Goal: Transaction & Acquisition: Purchase product/service

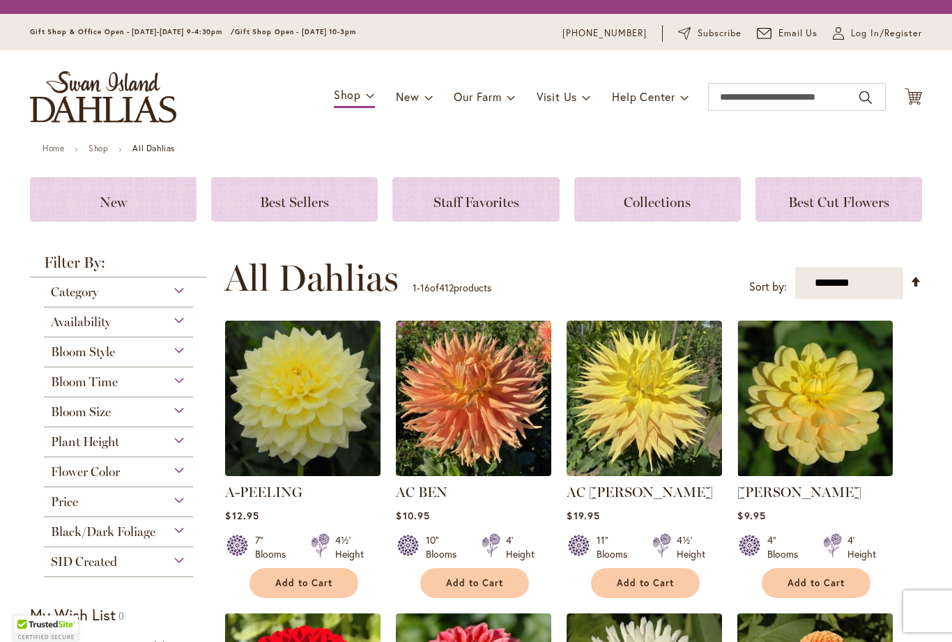
click at [498, 108] on link "Our Farm" at bounding box center [484, 97] width 61 height 26
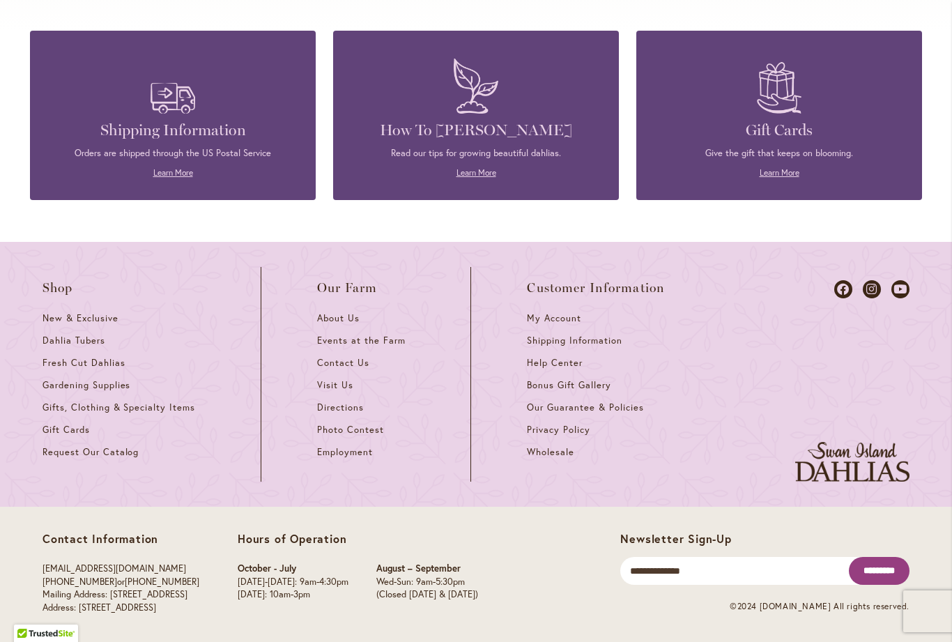
scroll to position [1800, 0]
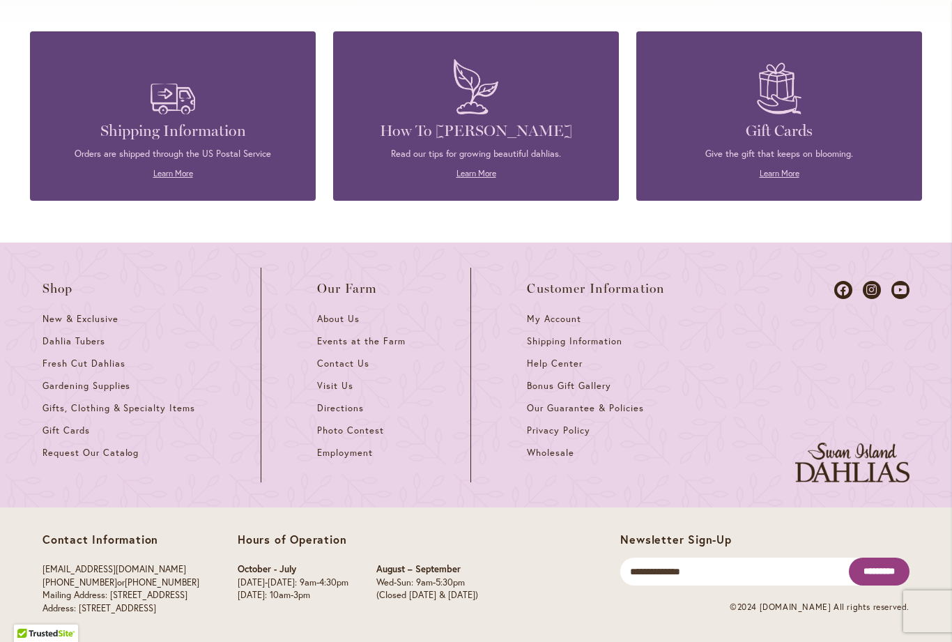
click at [341, 386] on span "Visit Us" at bounding box center [335, 386] width 36 height 12
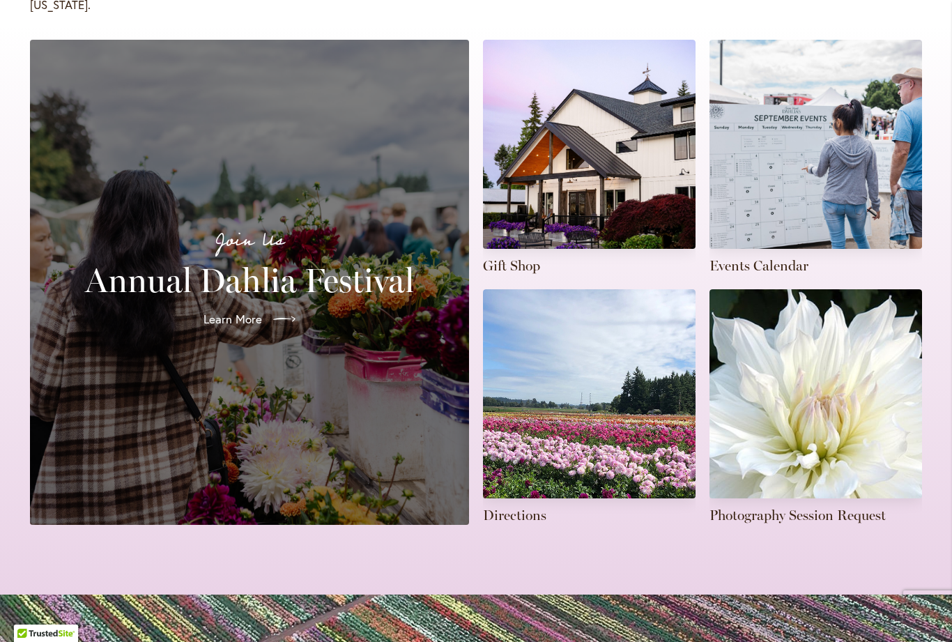
scroll to position [284, 0]
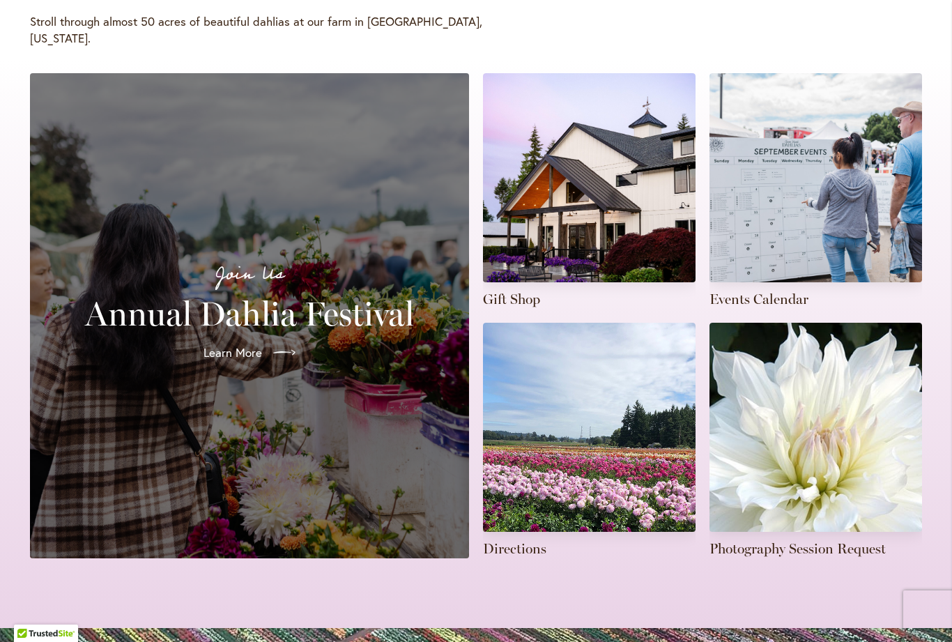
click at [273, 342] on div at bounding box center [282, 353] width 28 height 22
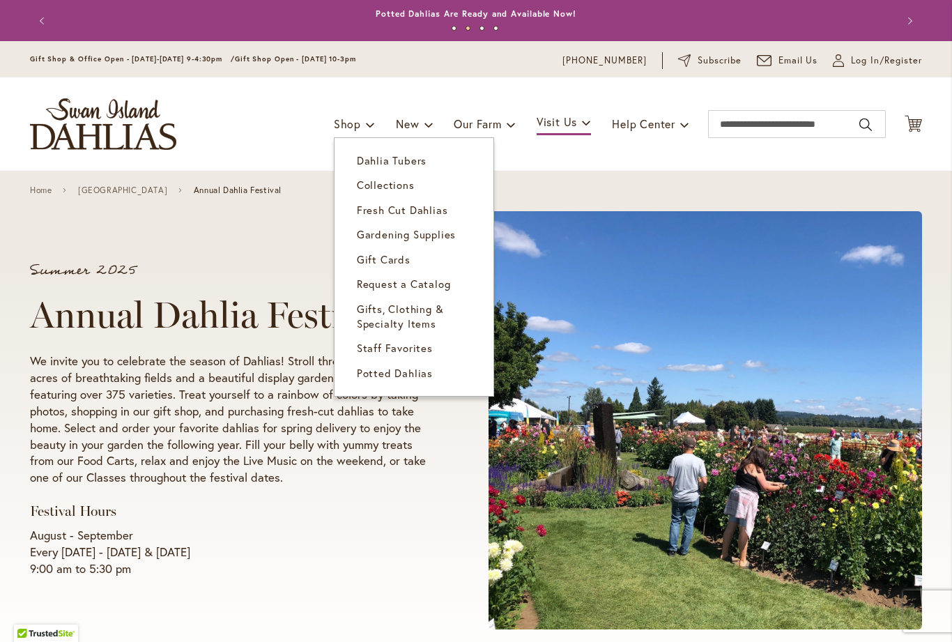
click at [406, 161] on span "Dahlia Tubers" at bounding box center [392, 160] width 70 height 14
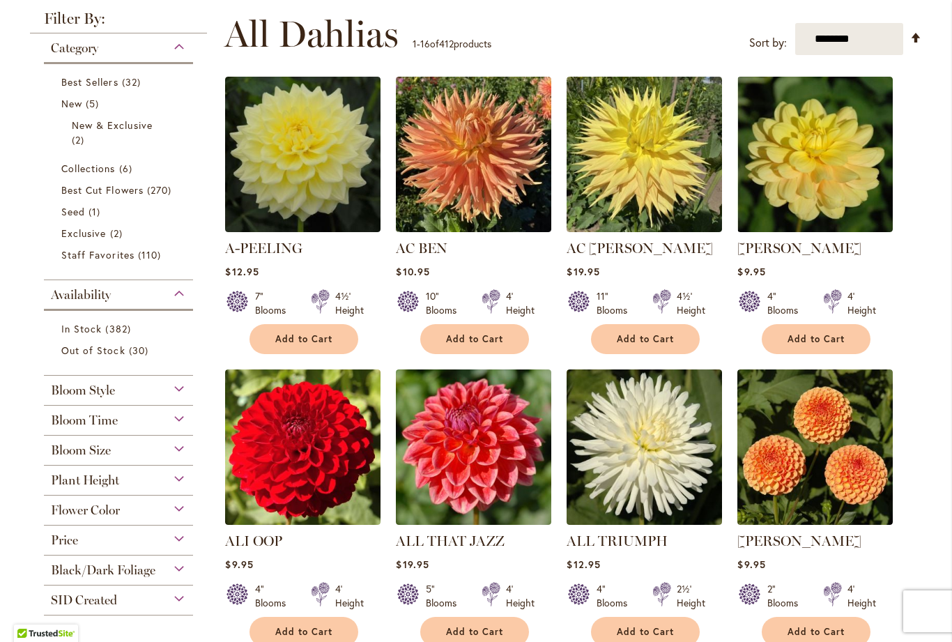
scroll to position [273, 0]
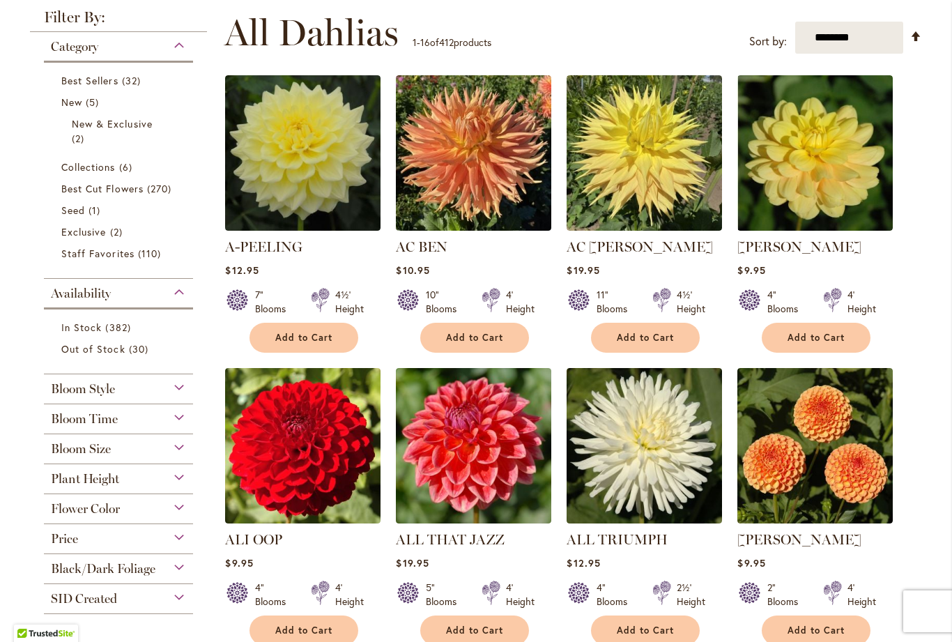
click at [185, 295] on div "Availability" at bounding box center [118, 290] width 149 height 22
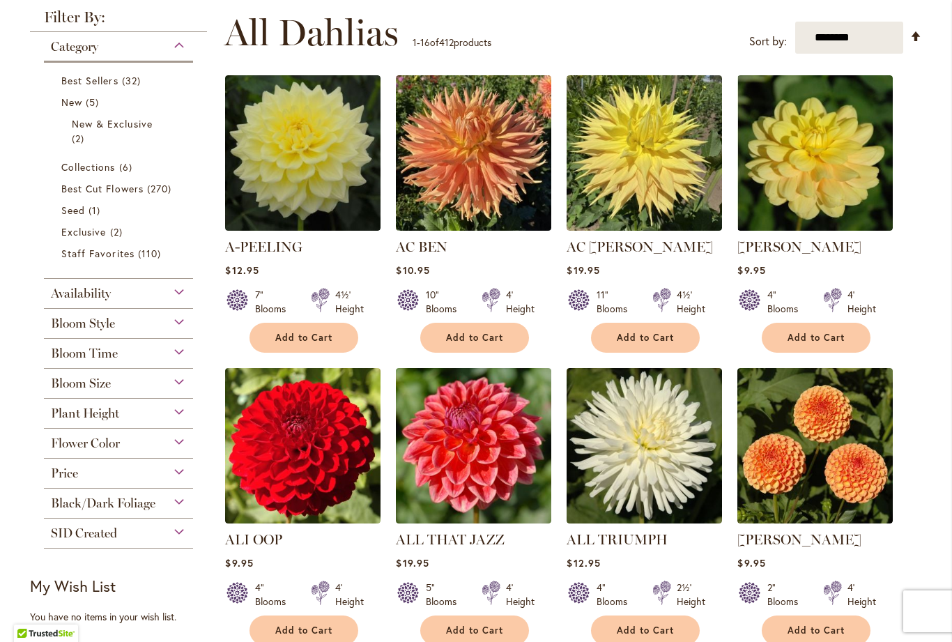
click at [189, 295] on div "Availability" at bounding box center [118, 290] width 149 height 22
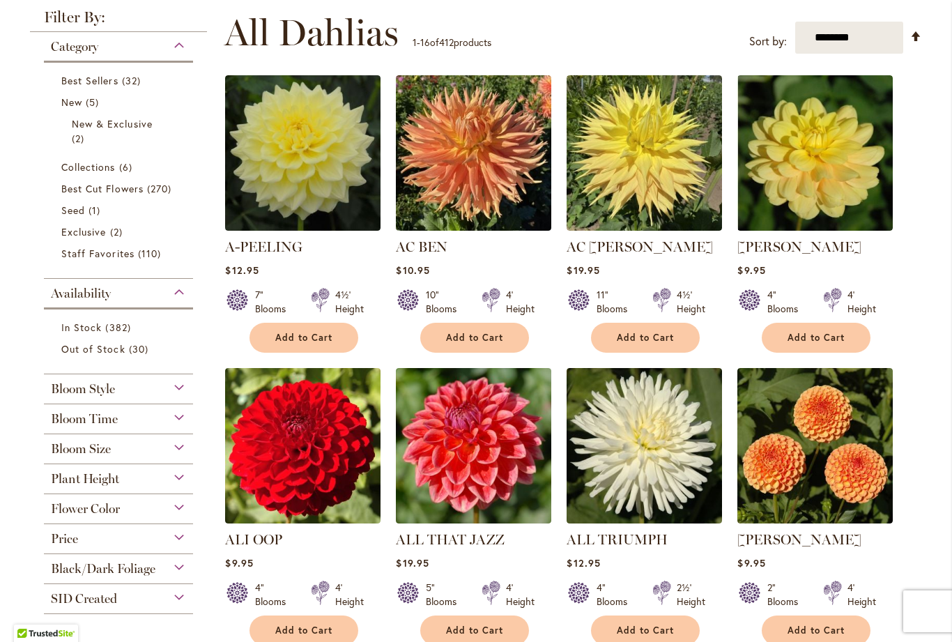
click at [98, 326] on span "In Stock" at bounding box center [81, 327] width 40 height 13
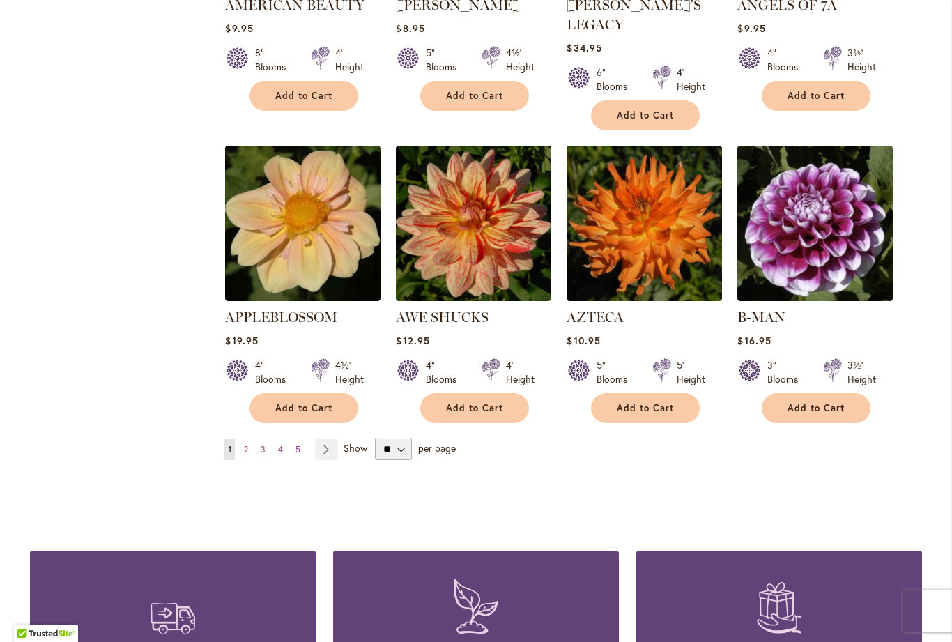
scroll to position [1071, 0]
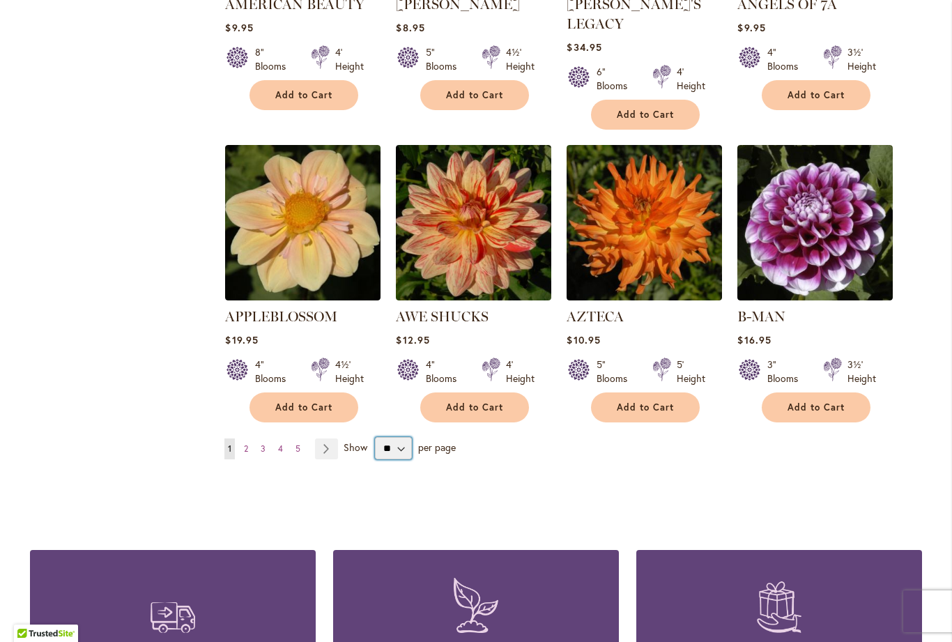
click at [409, 437] on select "** ** ** **" at bounding box center [393, 448] width 37 height 22
select select "**"
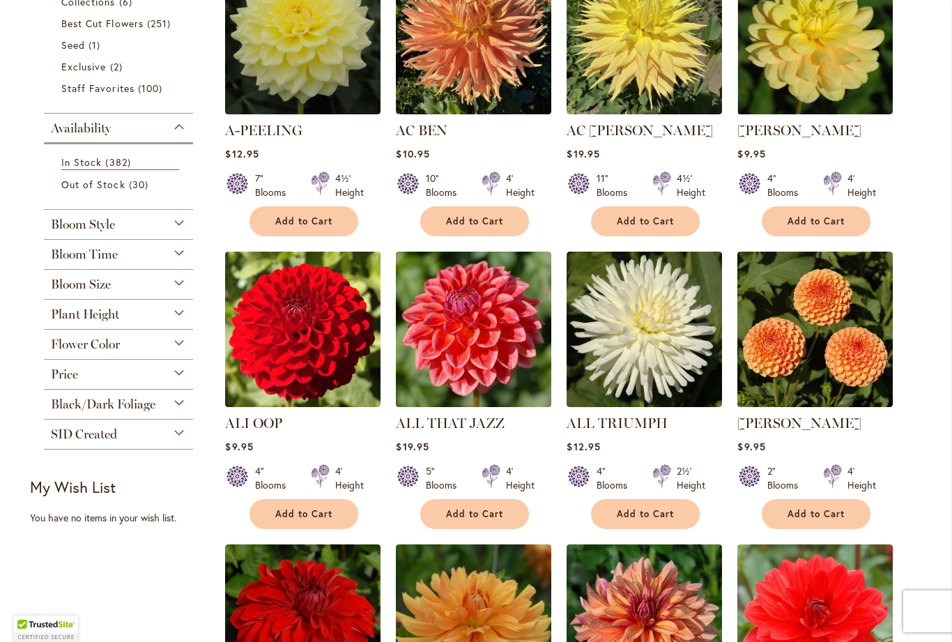
scroll to position [365, 0]
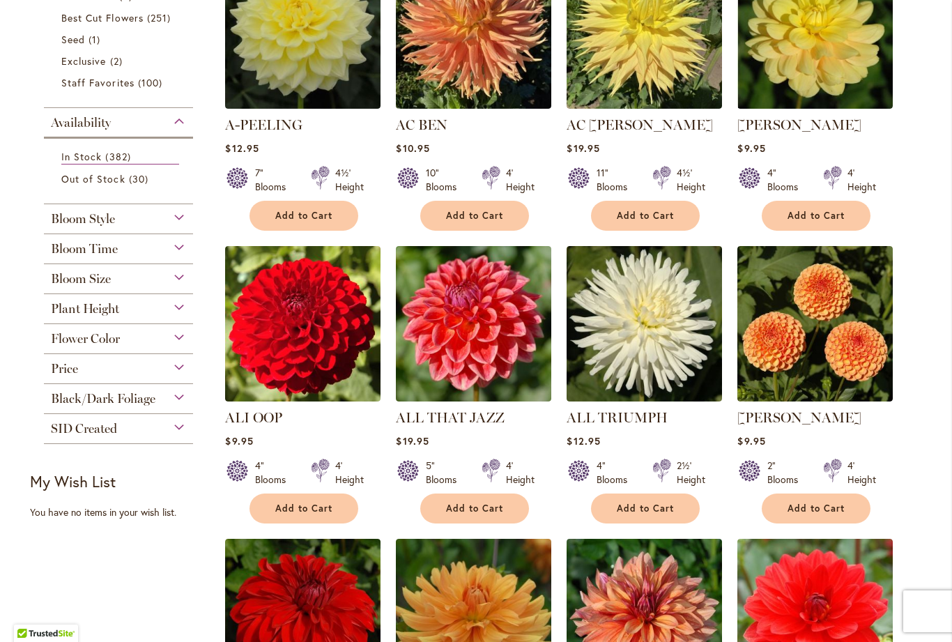
click at [478, 505] on span "Add to Cart" at bounding box center [474, 509] width 57 height 12
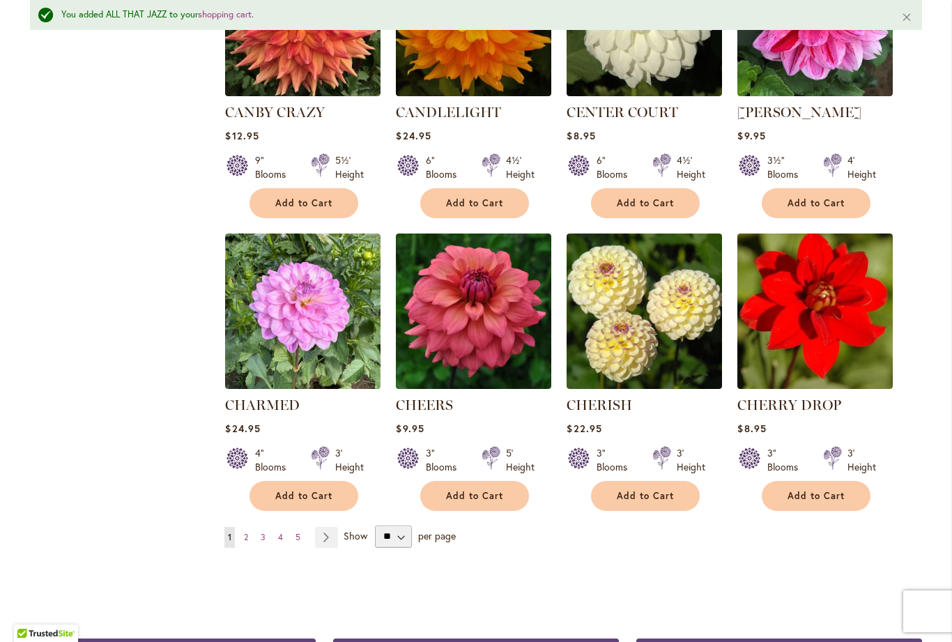
scroll to position [4573, 0]
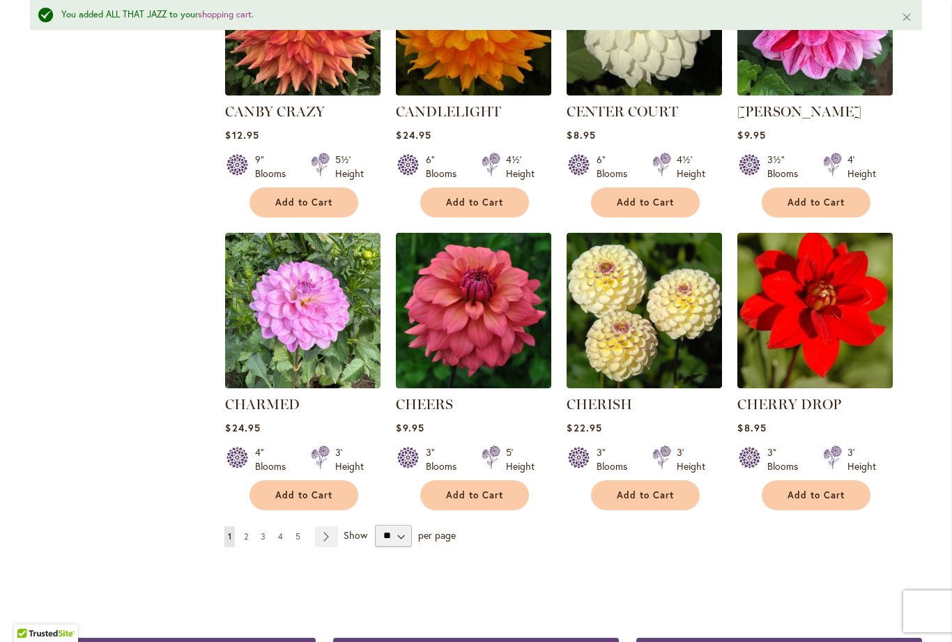
click at [333, 526] on link "Page Next" at bounding box center [326, 536] width 23 height 21
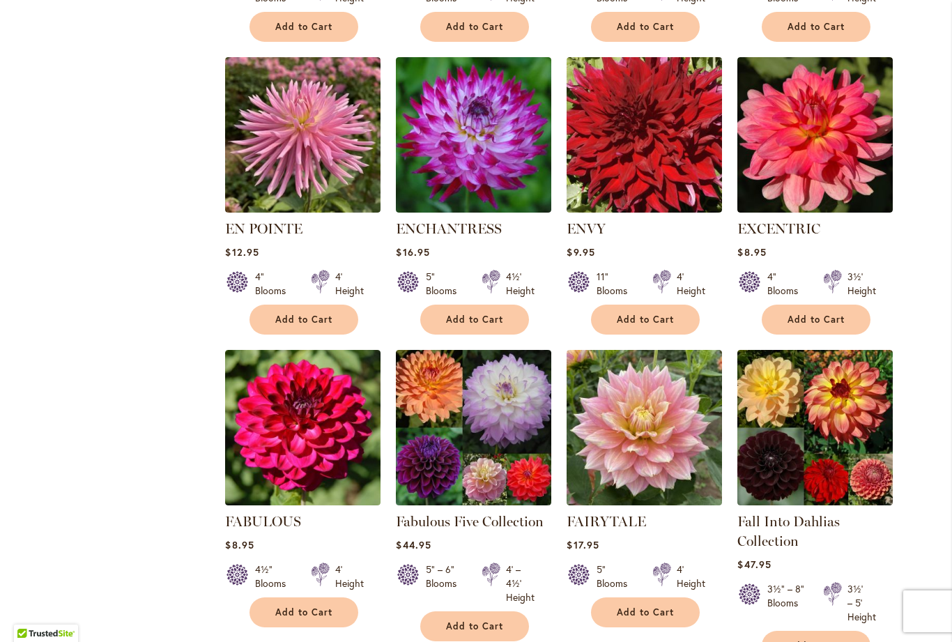
scroll to position [3304, 0]
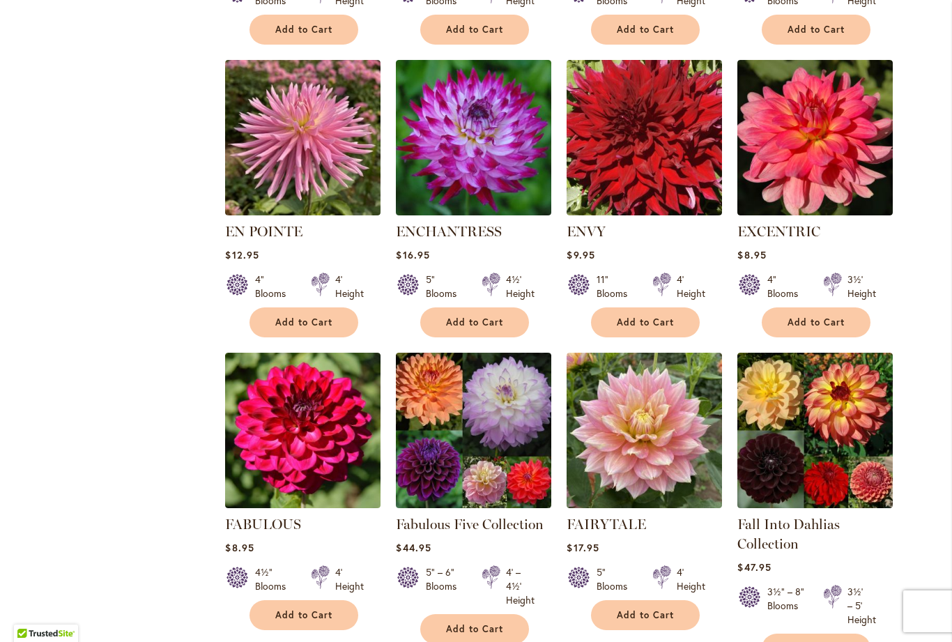
click at [493, 516] on link "Fabulous Five Collection" at bounding box center [470, 524] width 148 height 17
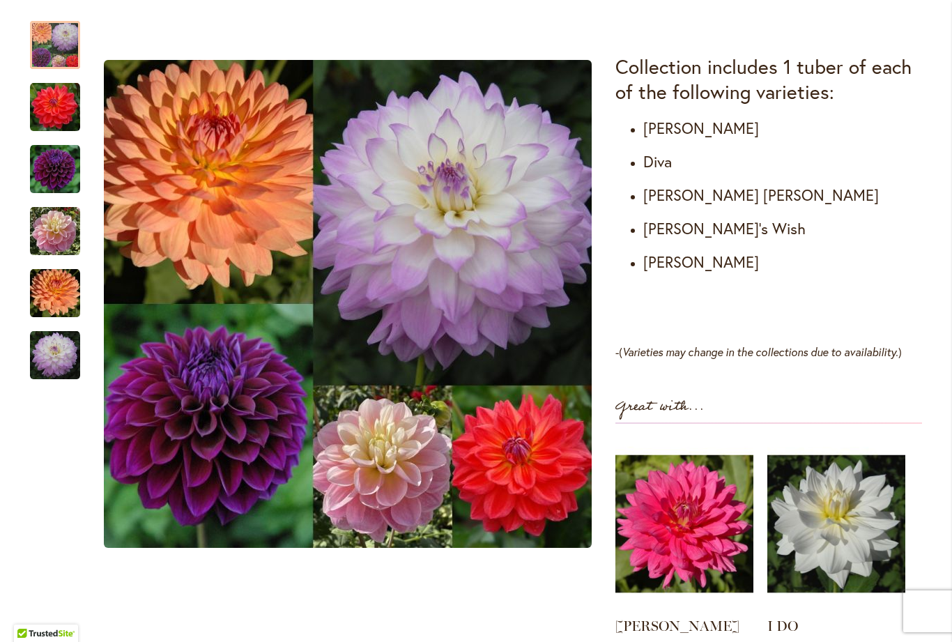
scroll to position [794, 0]
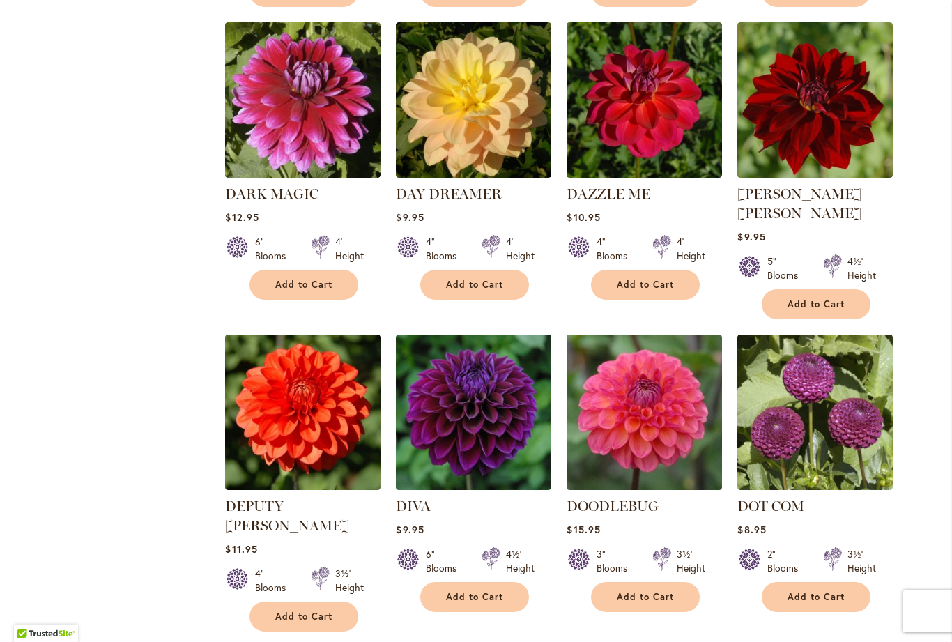
scroll to position [2132, 0]
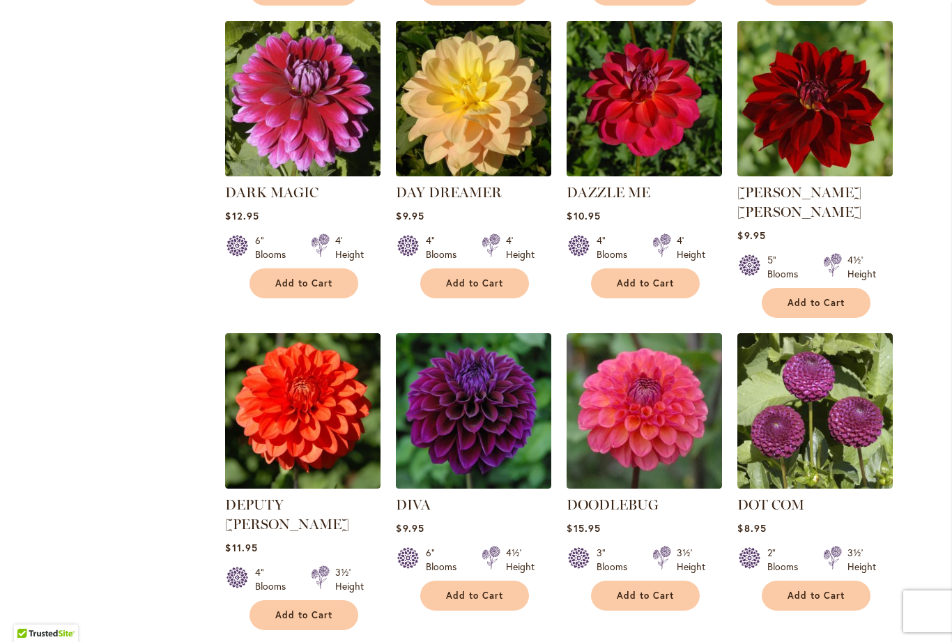
click at [296, 496] on link "DEPUTY [PERSON_NAME]" at bounding box center [287, 514] width 124 height 36
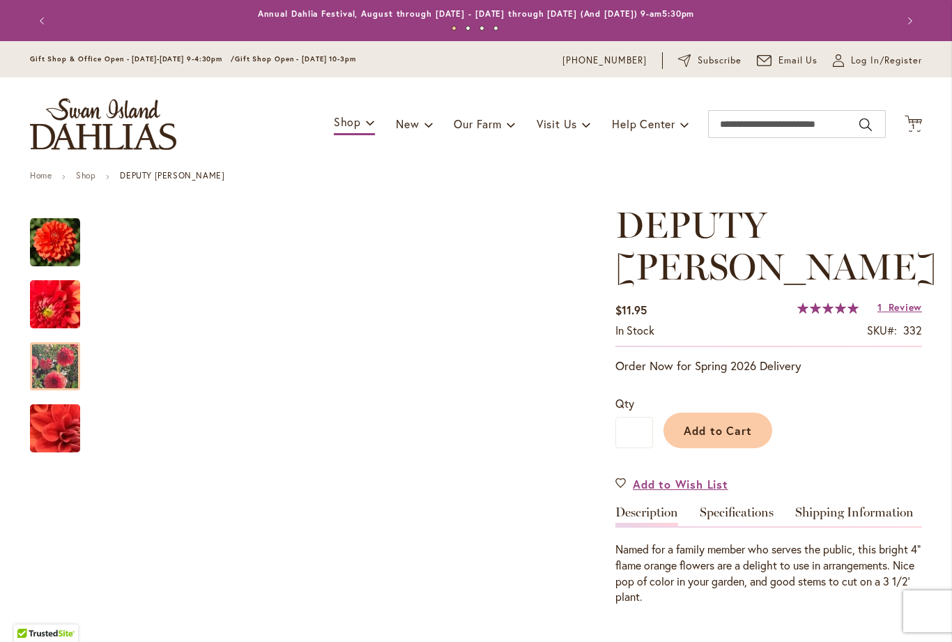
click at [73, 363] on img "DEPUTY BOB" at bounding box center [55, 366] width 100 height 79
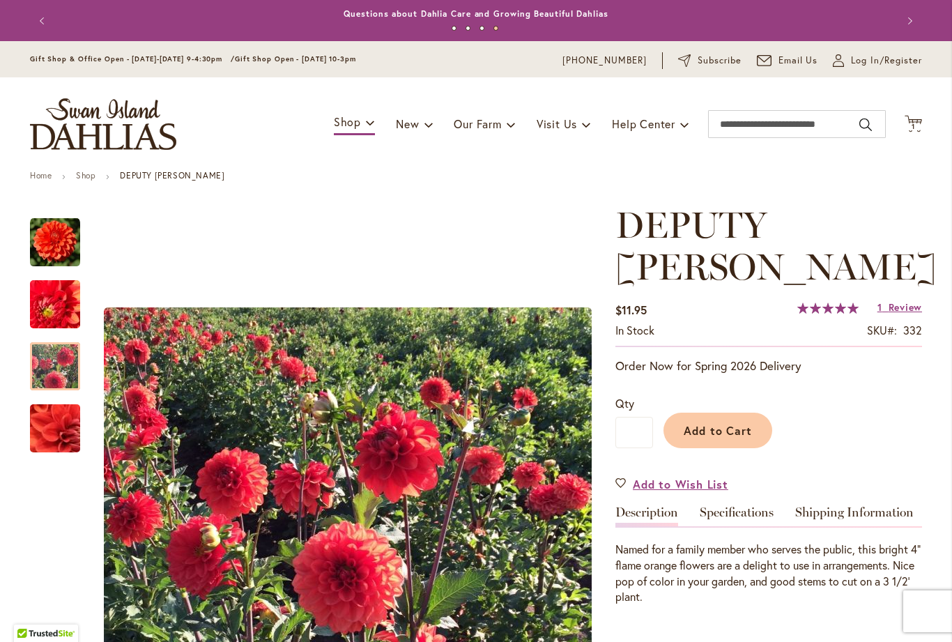
click at [748, 423] on span "Add to Cart" at bounding box center [718, 430] width 69 height 15
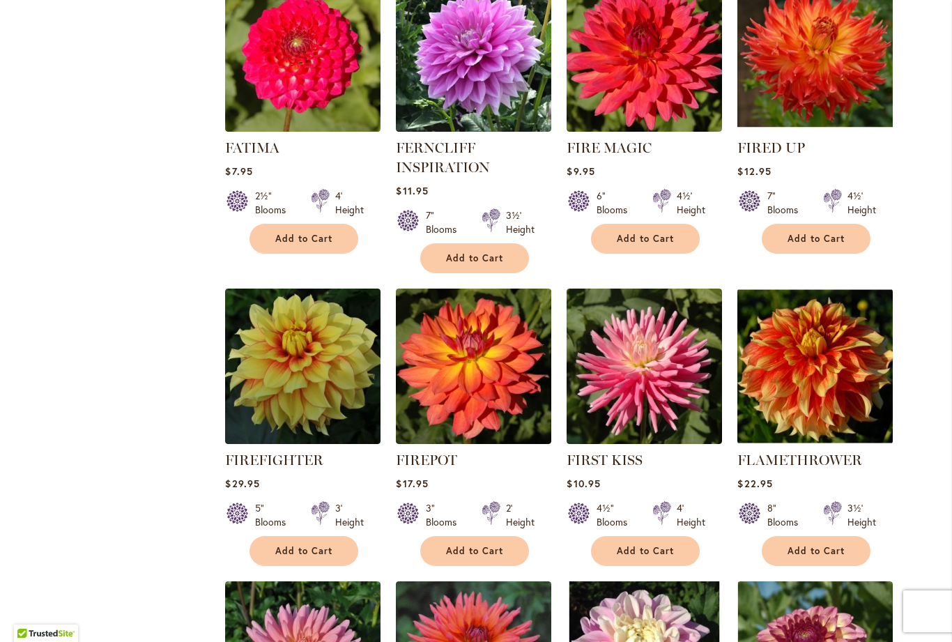
scroll to position [4008, 0]
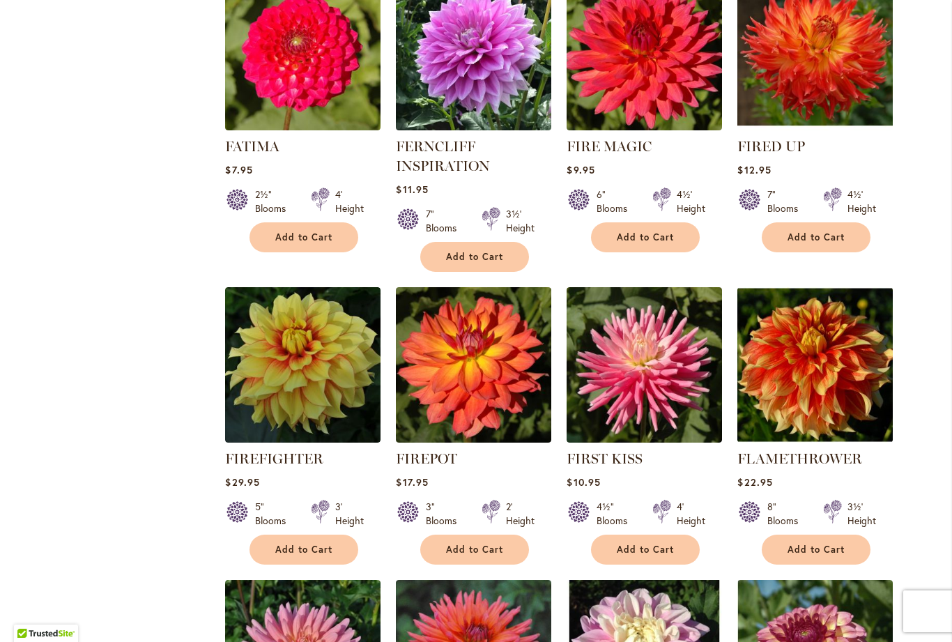
click at [841, 450] on link "FLAMETHROWER" at bounding box center [800, 458] width 125 height 17
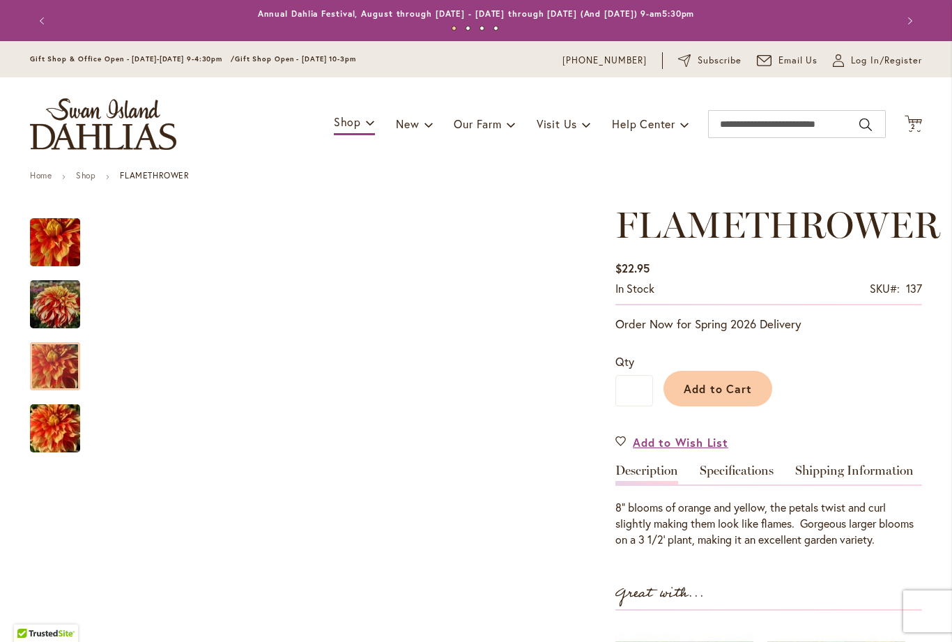
click at [72, 371] on img "FLAMETHROWER" at bounding box center [55, 366] width 100 height 67
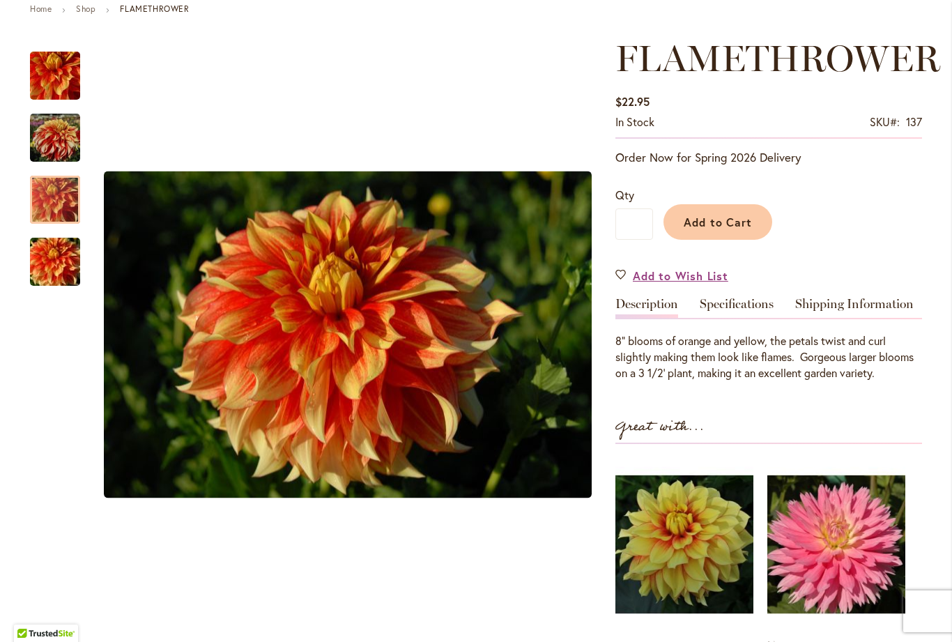
scroll to position [164, 0]
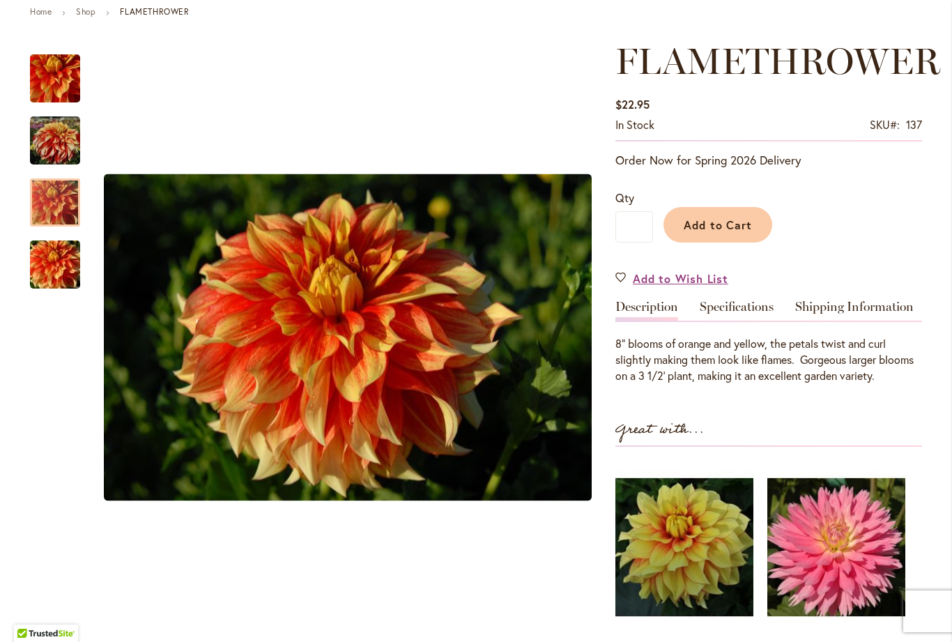
click at [718, 227] on span "Add to Cart" at bounding box center [718, 224] width 69 height 15
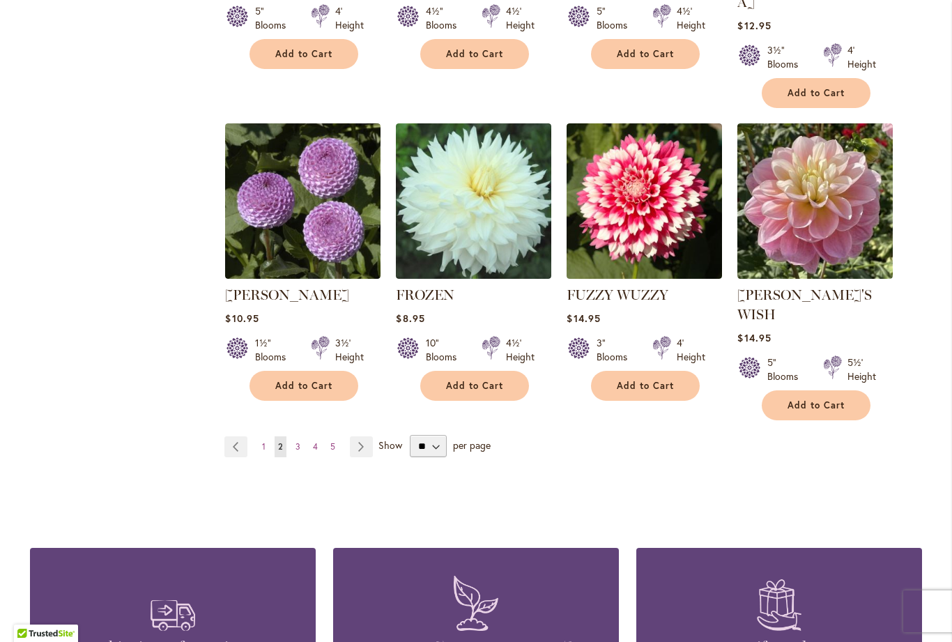
scroll to position [4797, 0]
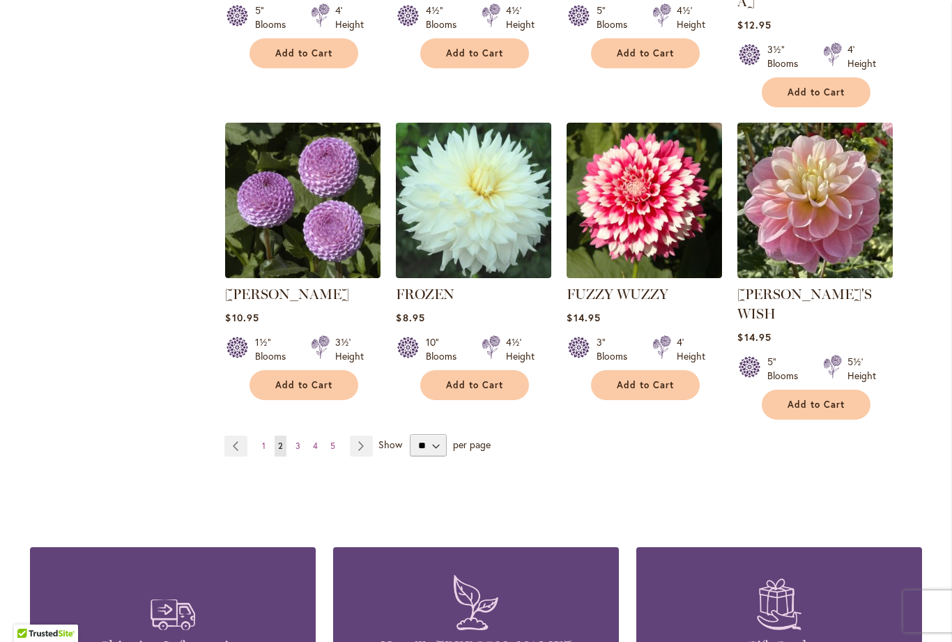
click at [362, 436] on link "Page Next" at bounding box center [361, 446] width 23 height 21
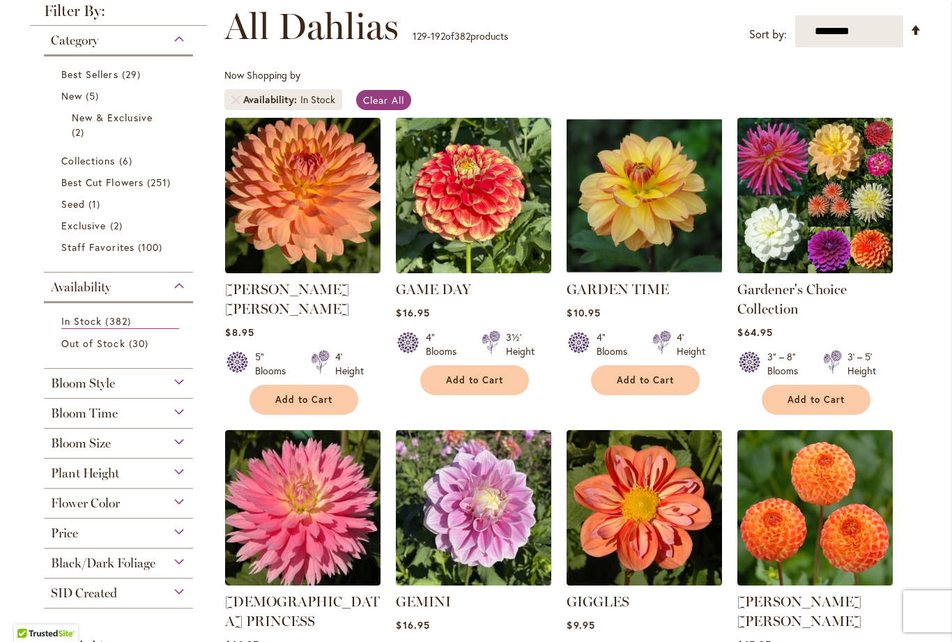
scroll to position [201, 0]
click at [59, 503] on span "Flower Color" at bounding box center [85, 503] width 69 height 15
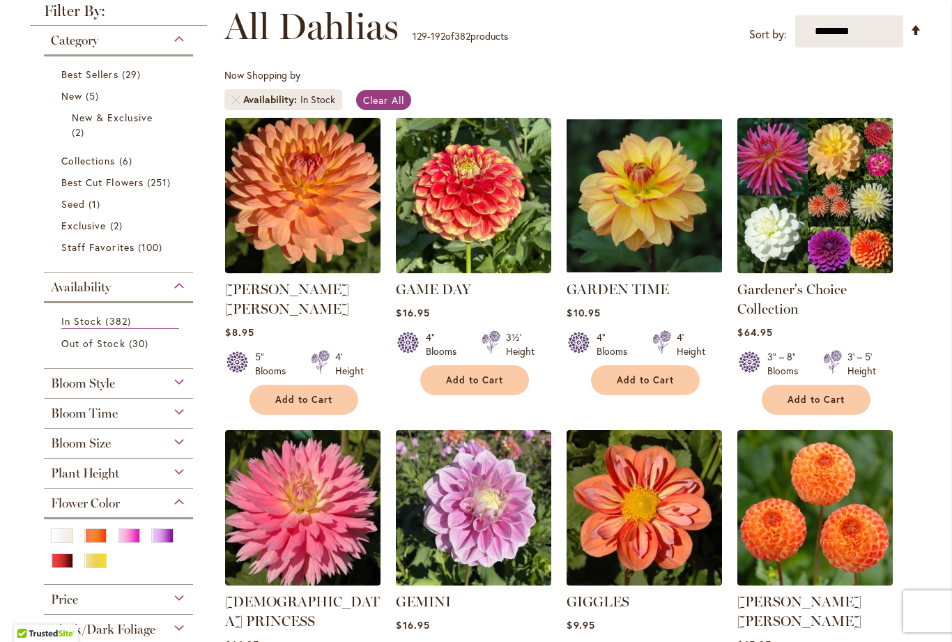
click at [58, 560] on div "Red" at bounding box center [62, 561] width 22 height 15
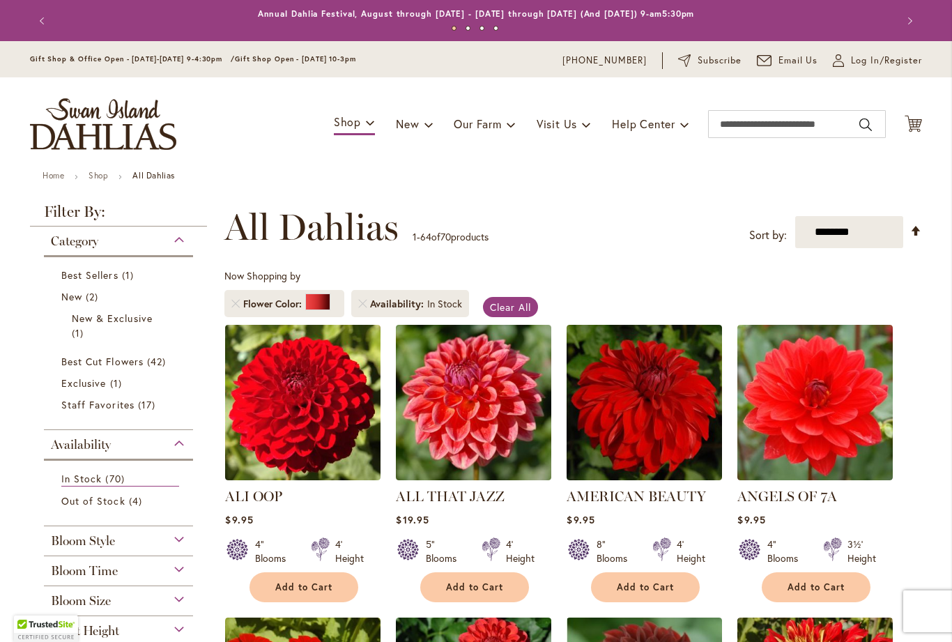
scroll to position [259, 0]
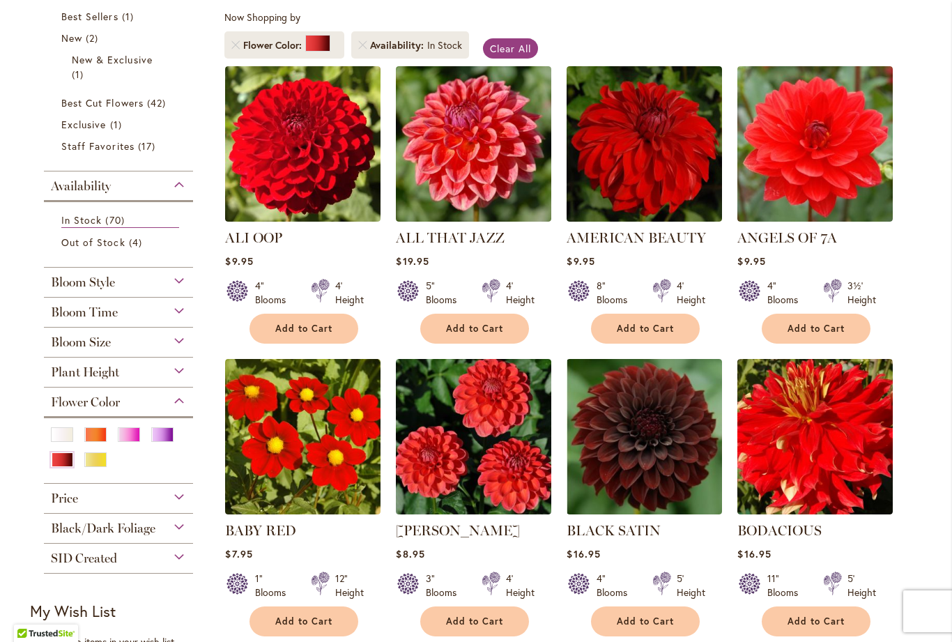
click at [495, 230] on link "ALL THAT JAZZ" at bounding box center [450, 237] width 109 height 17
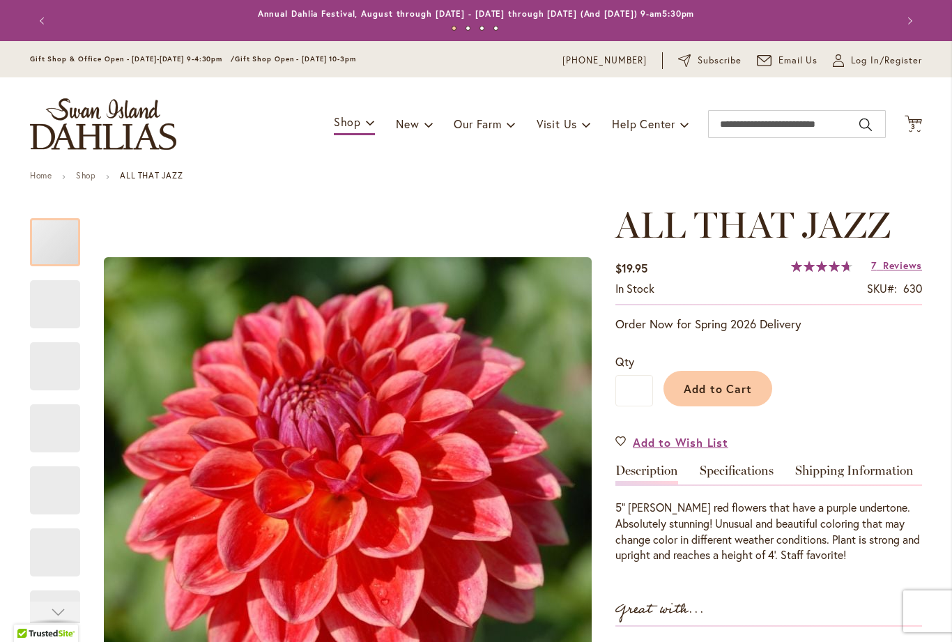
scroll to position [261, 0]
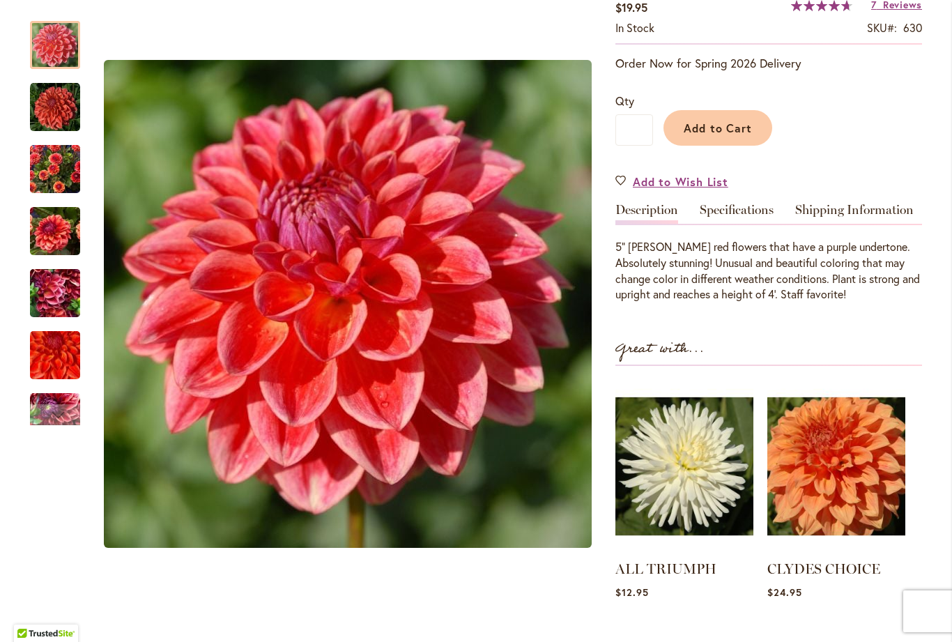
click at [53, 47] on div at bounding box center [55, 45] width 50 height 48
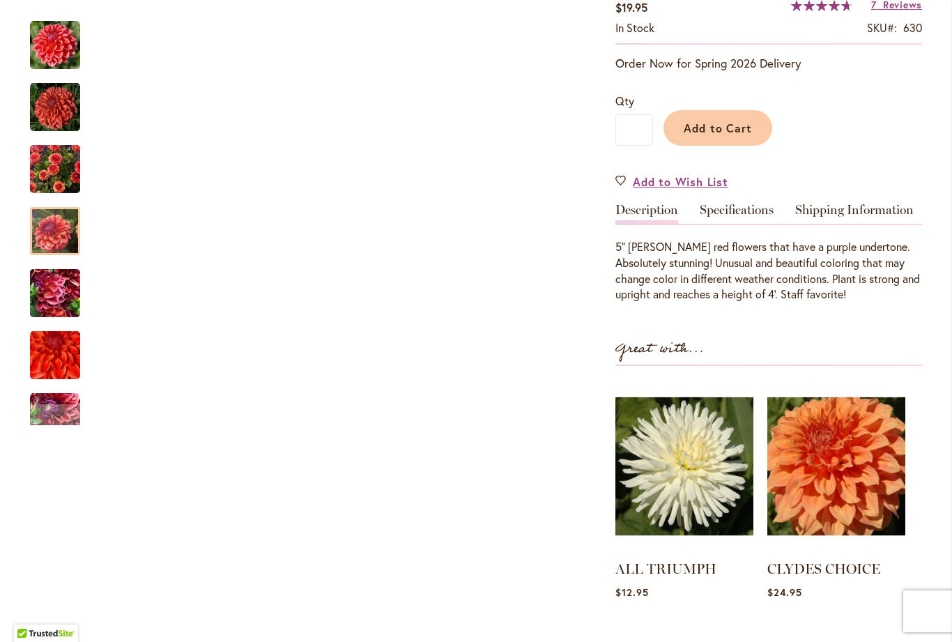
click at [53, 224] on img "ALL THAT JAZZ" at bounding box center [55, 231] width 50 height 67
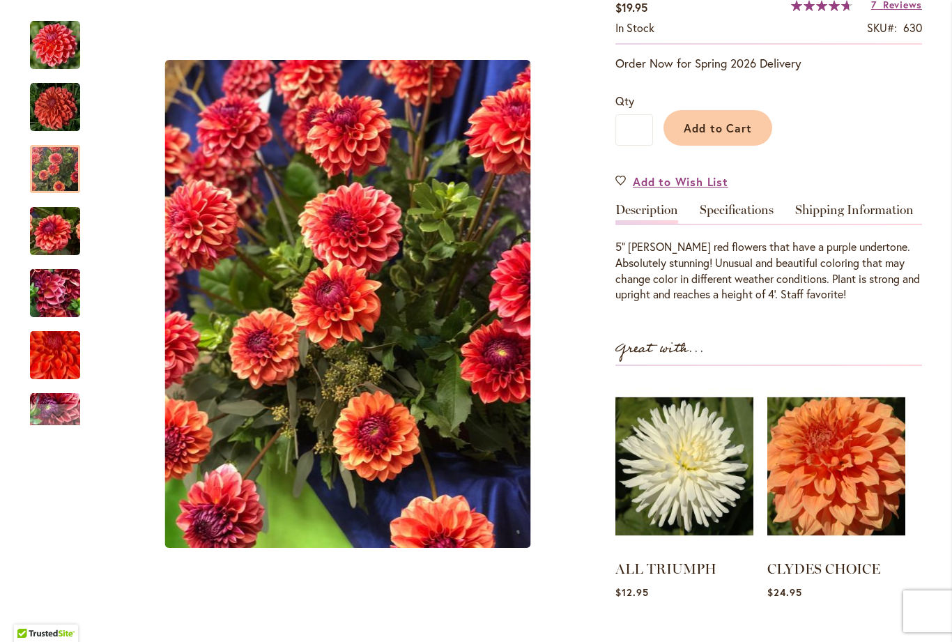
click at [55, 175] on div at bounding box center [55, 169] width 50 height 48
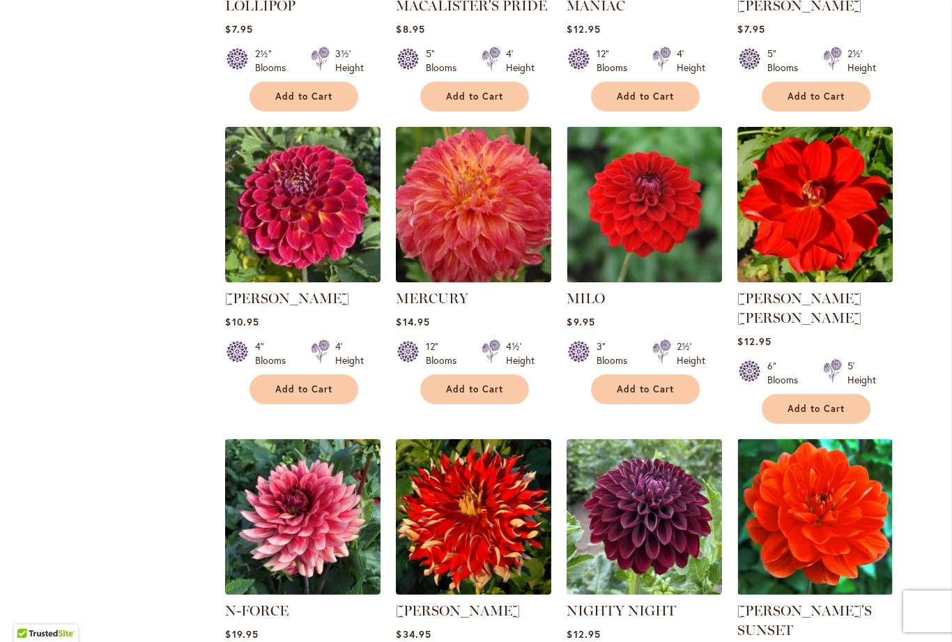
scroll to position [2893, 0]
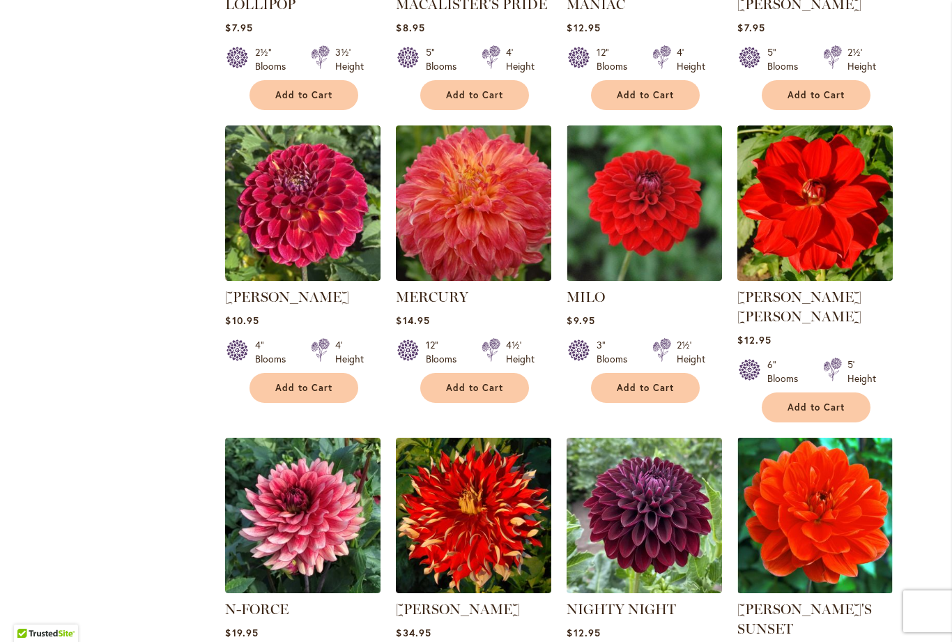
click at [455, 232] on img at bounding box center [473, 202] width 155 height 155
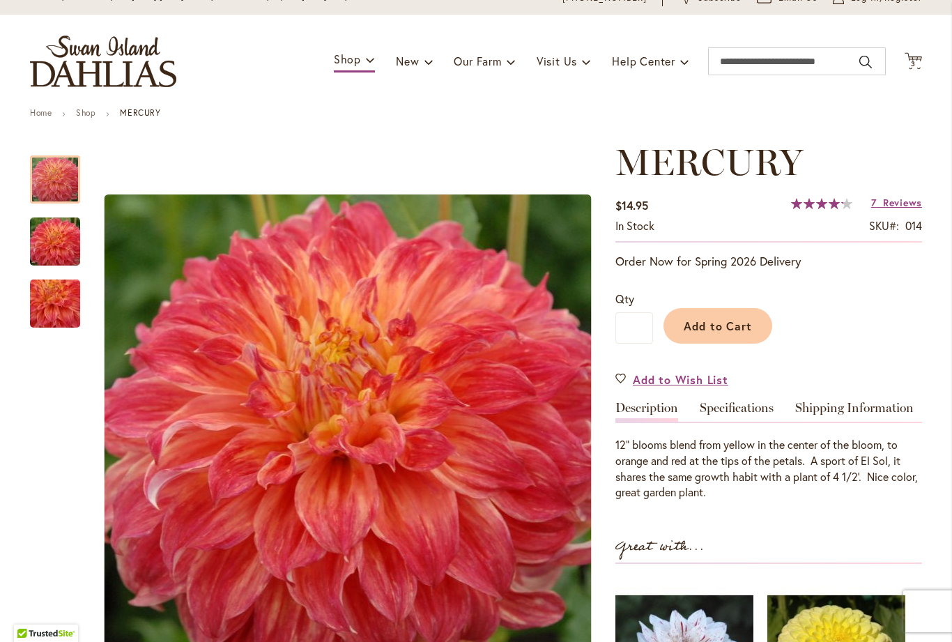
scroll to position [55, 0]
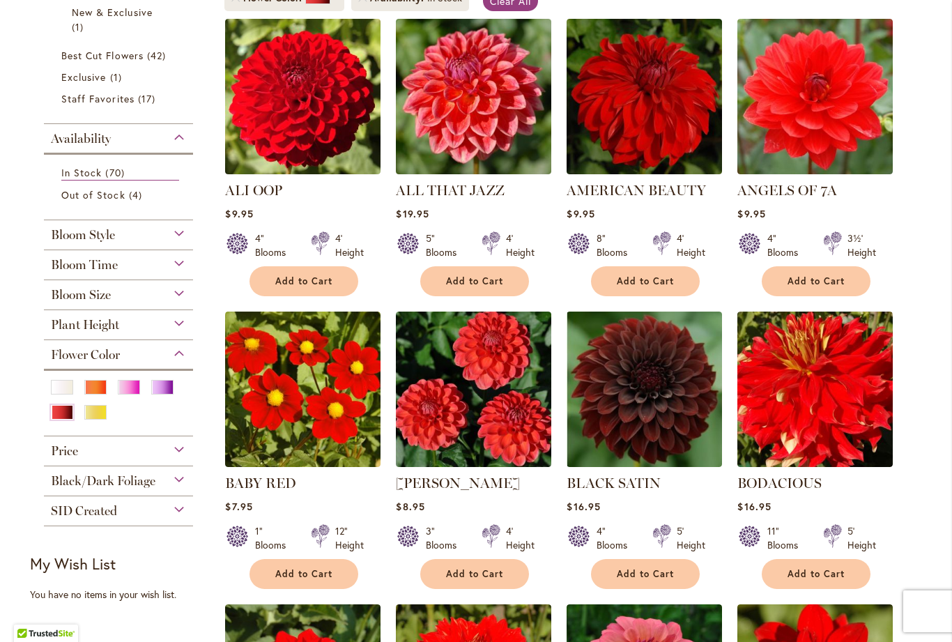
scroll to position [307, 0]
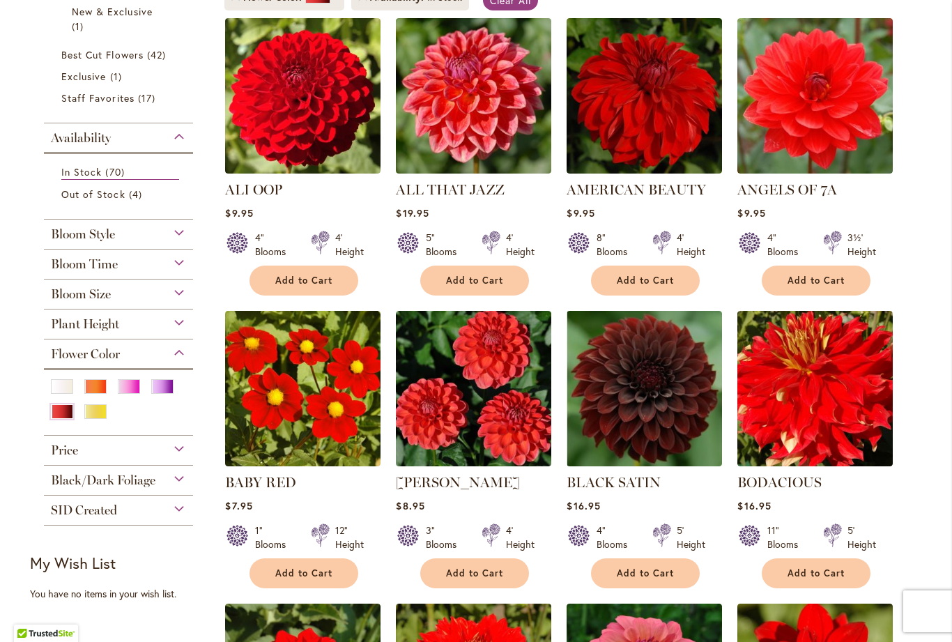
click at [102, 393] on div "Orange/Peach" at bounding box center [95, 386] width 22 height 15
click at [70, 419] on div "Red" at bounding box center [62, 411] width 22 height 15
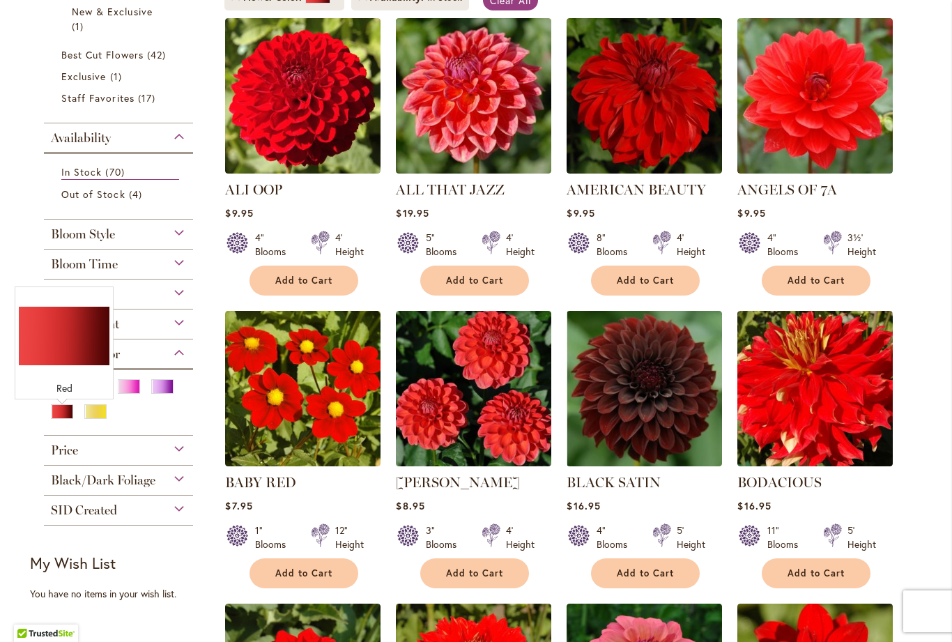
click at [149, 429] on div at bounding box center [118, 404] width 135 height 50
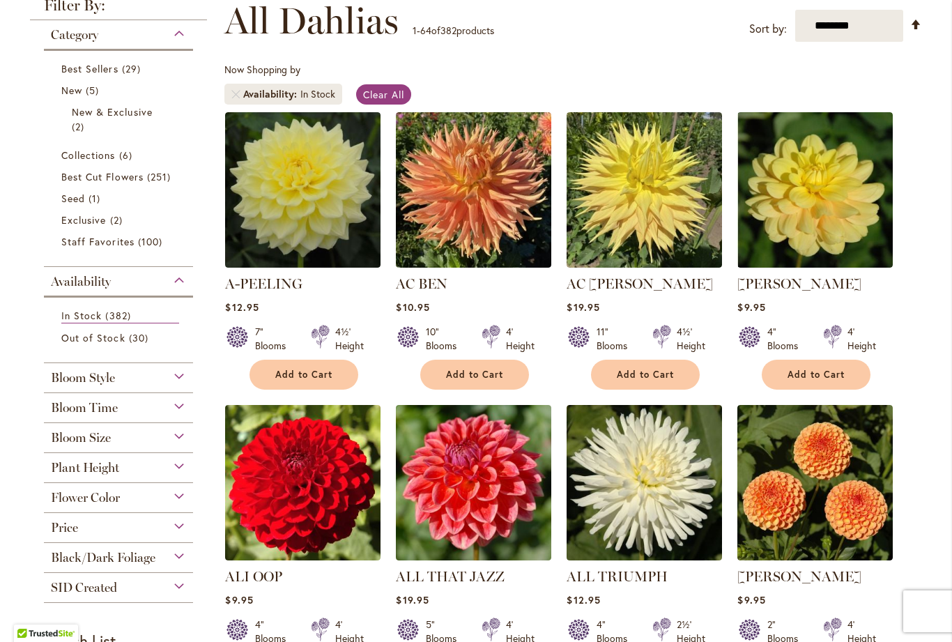
scroll to position [207, 0]
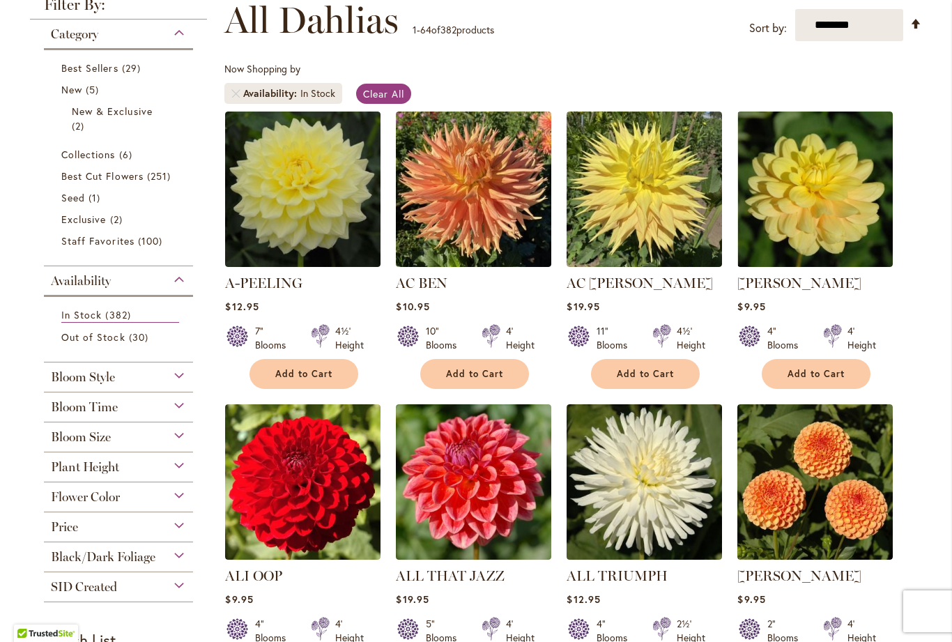
click at [185, 498] on div "Flower Color" at bounding box center [118, 493] width 149 height 22
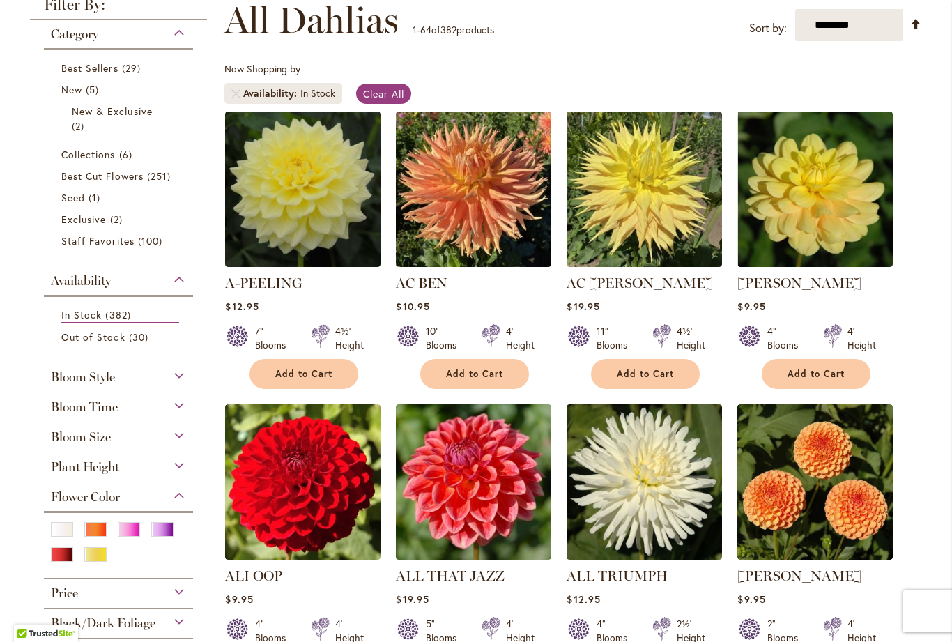
click at [100, 528] on div "Orange/Peach" at bounding box center [95, 529] width 22 height 15
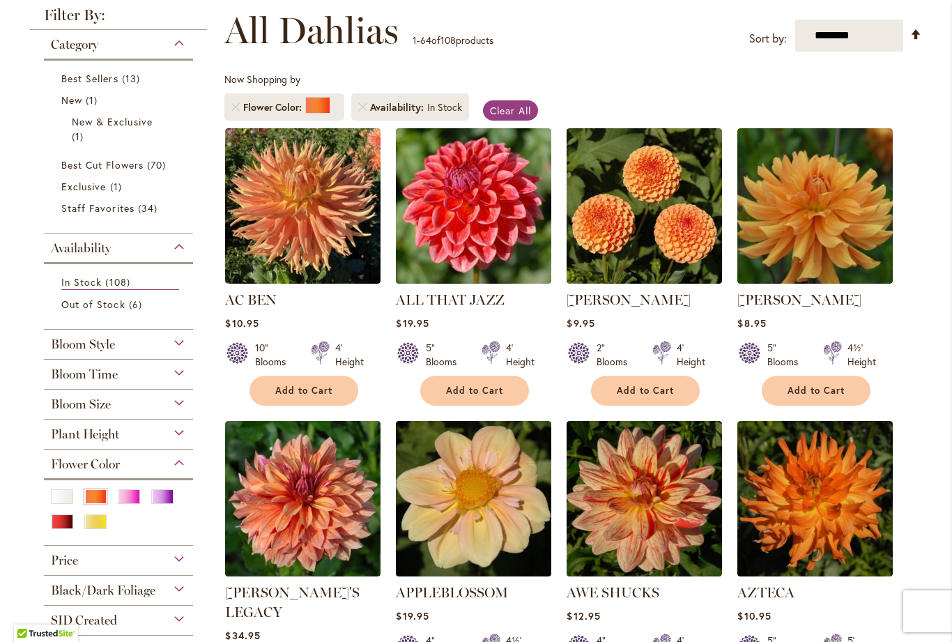
scroll to position [215, 0]
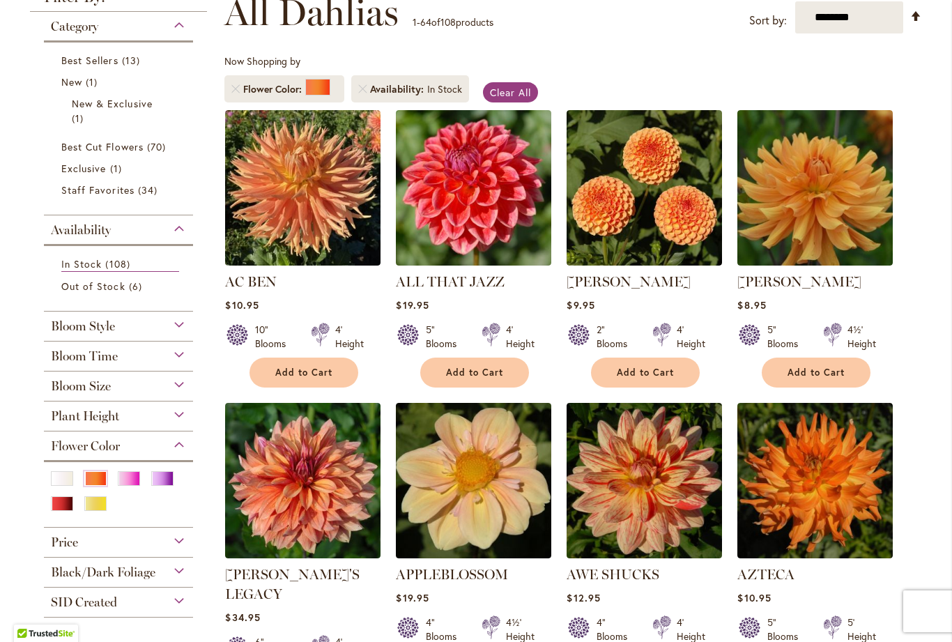
click at [95, 507] on div "Yellow" at bounding box center [95, 503] width 22 height 15
